Goal: Information Seeking & Learning: Learn about a topic

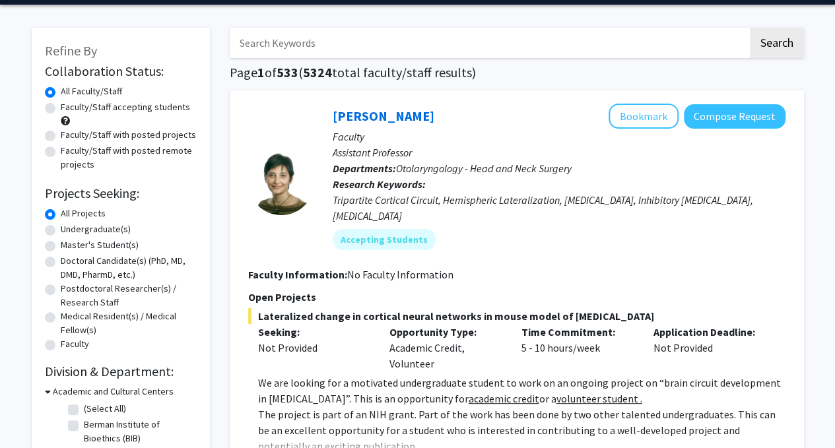
scroll to position [42, 0]
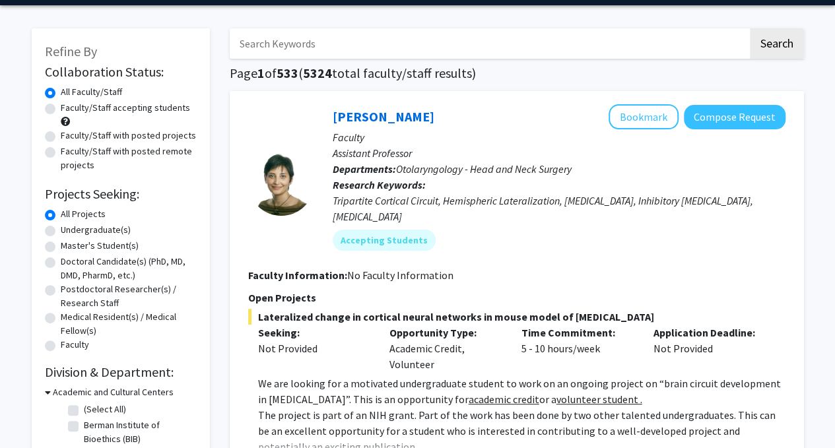
click at [61, 231] on label "Undergraduate(s)" at bounding box center [96, 230] width 70 height 14
click at [61, 231] on input "Undergraduate(s)" at bounding box center [65, 227] width 9 height 9
radio input "true"
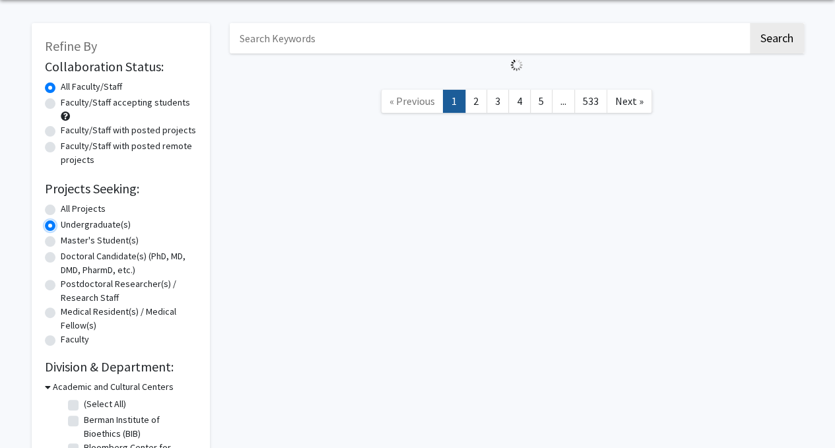
scroll to position [44, 0]
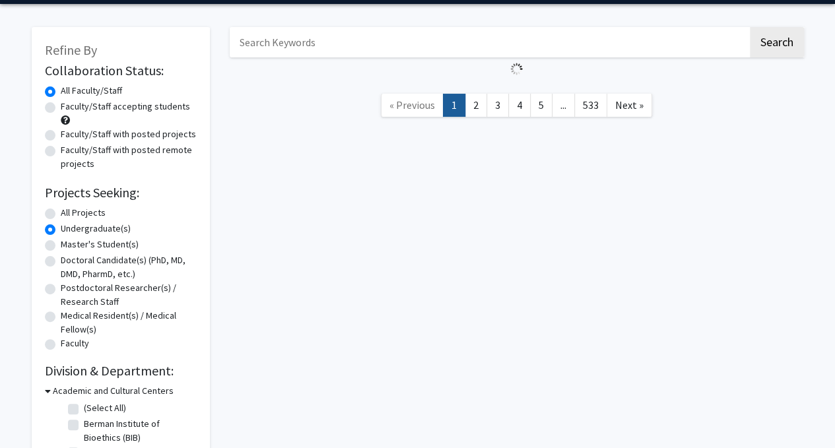
click at [447, 113] on link "1" at bounding box center [454, 105] width 22 height 23
click at [476, 107] on link "2" at bounding box center [476, 105] width 22 height 23
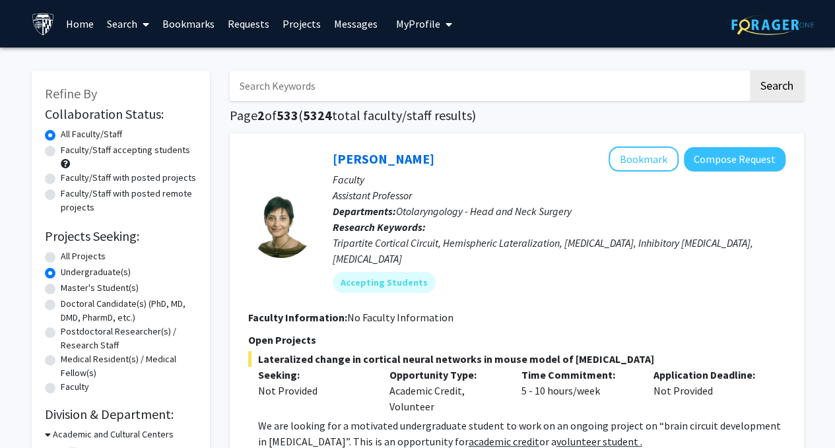
click at [63, 273] on label "Undergraduate(s)" at bounding box center [96, 272] width 70 height 14
click at [63, 273] on input "Undergraduate(s)" at bounding box center [65, 269] width 9 height 9
click at [61, 275] on label "Undergraduate(s)" at bounding box center [96, 272] width 70 height 14
click at [61, 274] on input "Undergraduate(s)" at bounding box center [65, 269] width 9 height 9
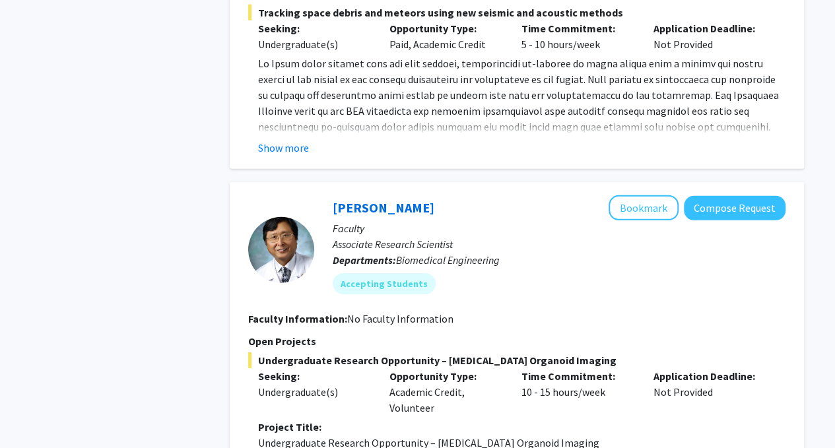
scroll to position [2084, 0]
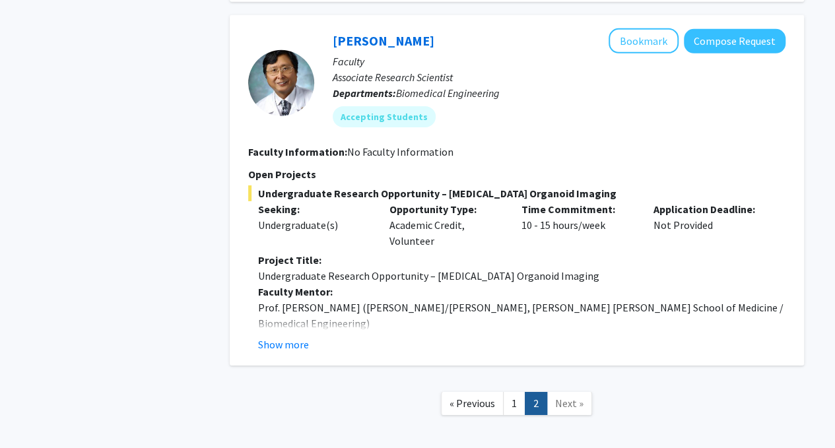
click at [569, 397] on span "Next »" at bounding box center [569, 403] width 28 height 13
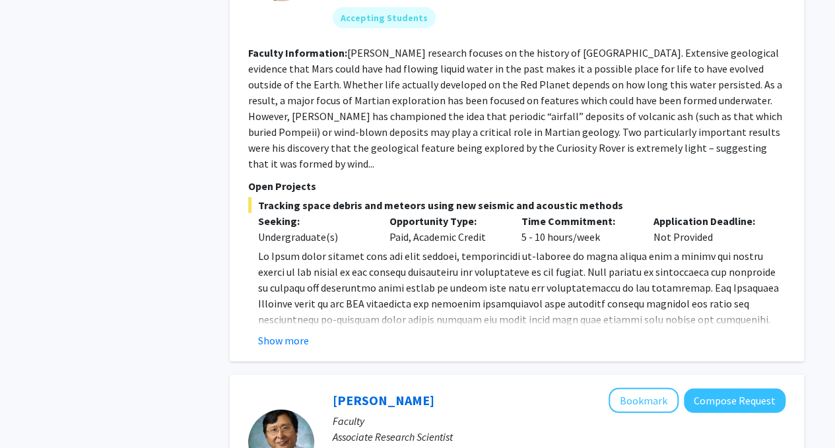
scroll to position [1725, 0]
click at [292, 333] on button "Show more" at bounding box center [283, 341] width 51 height 16
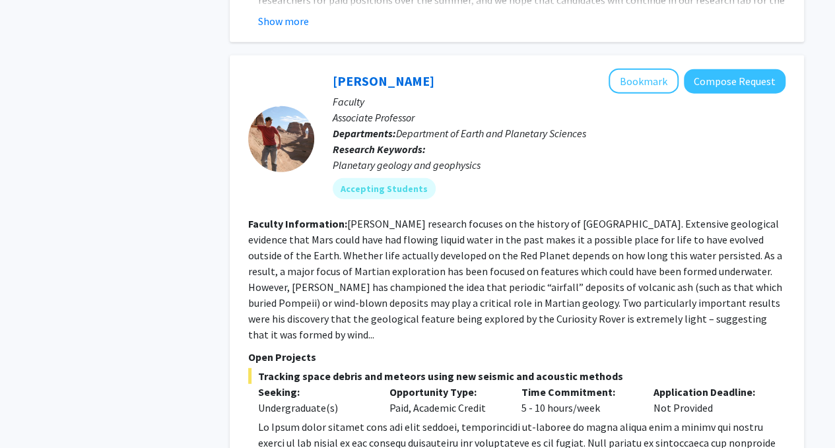
scroll to position [1553, 0]
